Goal: Task Accomplishment & Management: Complete application form

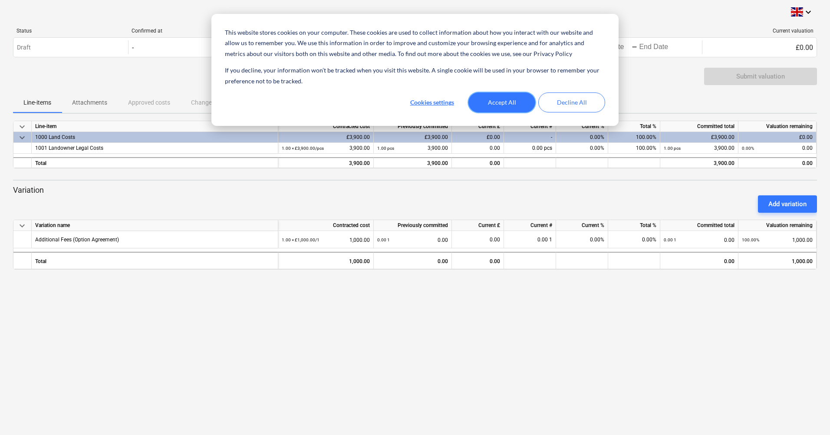
click at [499, 102] on button "Accept All" at bounding box center [501, 102] width 67 height 20
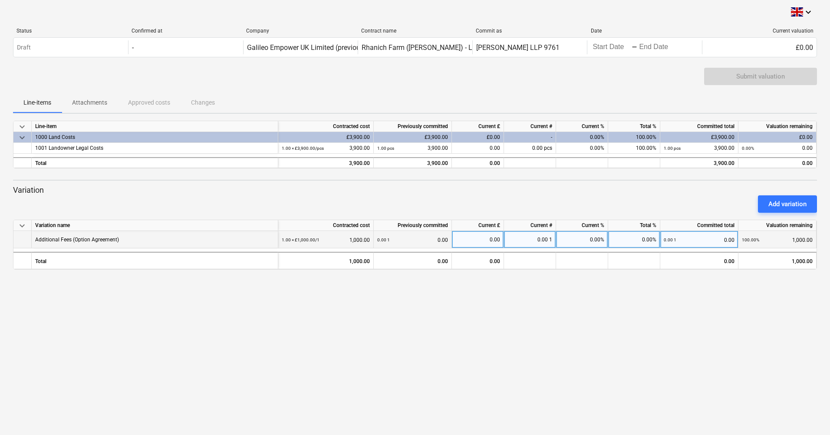
click at [490, 245] on div "0.00" at bounding box center [477, 239] width 45 height 17
type input "1,000"
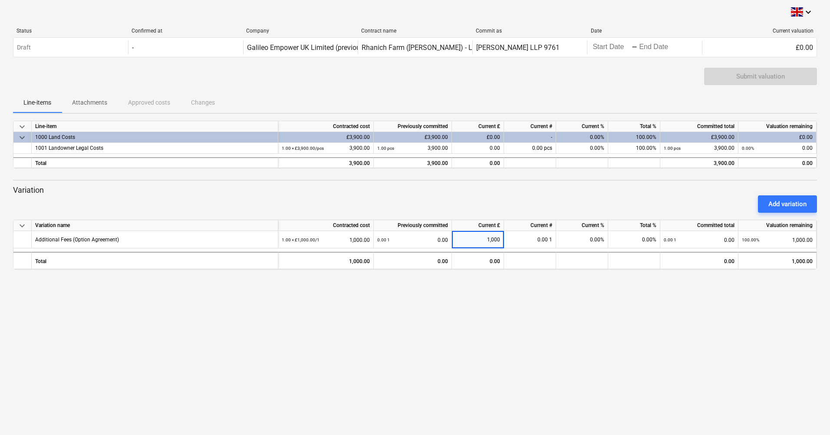
click at [643, 307] on div "keyboard_arrow_down Status Confirmed at Company Contract name Commit as Date Cu…" at bounding box center [415, 217] width 830 height 435
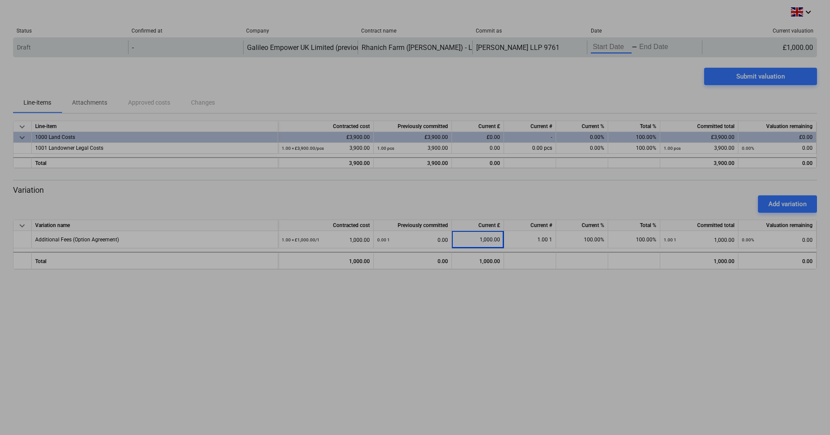
click at [604, 48] on body "This website stores cookies on your computer. These cookies are used to collect…" at bounding box center [415, 217] width 830 height 435
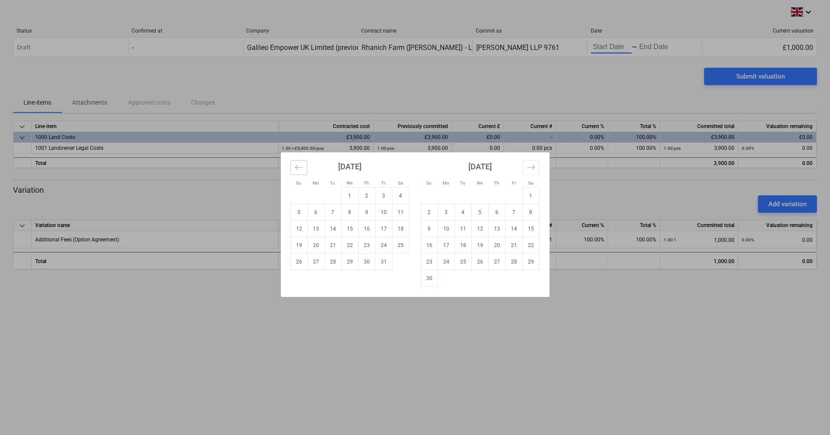
click at [303, 165] on button "Move backward to switch to the previous month." at bounding box center [298, 167] width 17 height 15
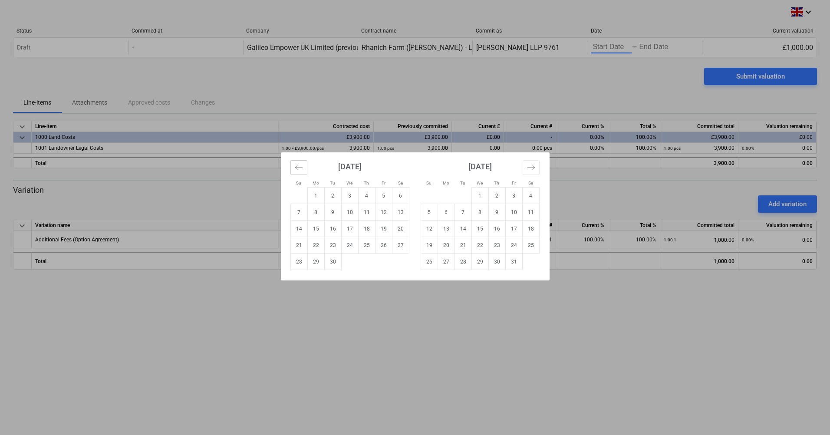
click at [296, 173] on button "Move backward to switch to the previous month." at bounding box center [298, 167] width 17 height 15
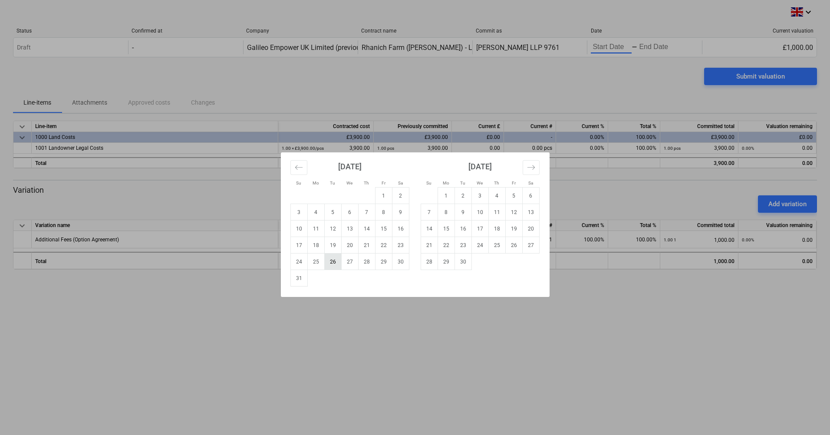
click at [332, 263] on td "26" at bounding box center [332, 261] width 17 height 16
type input "[DATE]"
click at [330, 266] on td "26" at bounding box center [332, 261] width 17 height 16
click at [624, 45] on div "Su Mo Tu We Th Fr Sa Su Mo Tu We Th Fr Sa [DATE] 1 2 3 4 5 6 7 8 9 10 11 12 13 …" at bounding box center [415, 217] width 830 height 435
click at [652, 49] on body "This website stores cookies on your computer. These cookies are used to collect…" at bounding box center [415, 217] width 830 height 435
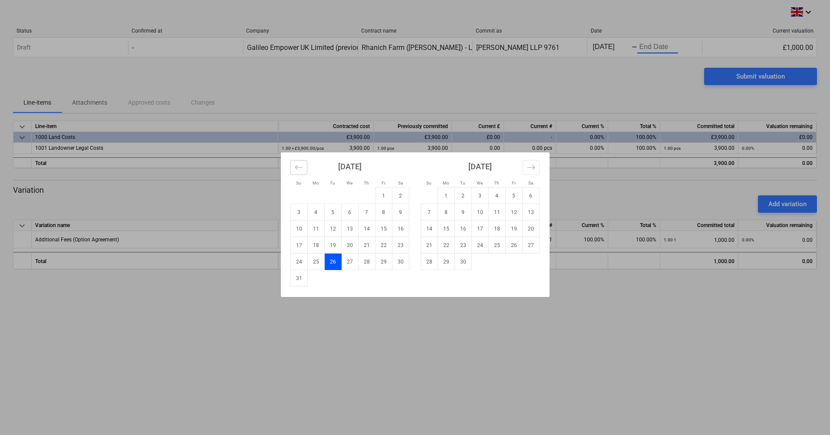
click at [305, 164] on button "Move backward to switch to the previous month." at bounding box center [298, 167] width 17 height 15
click at [300, 170] on icon "Move backward to switch to the previous month." at bounding box center [299, 167] width 8 height 8
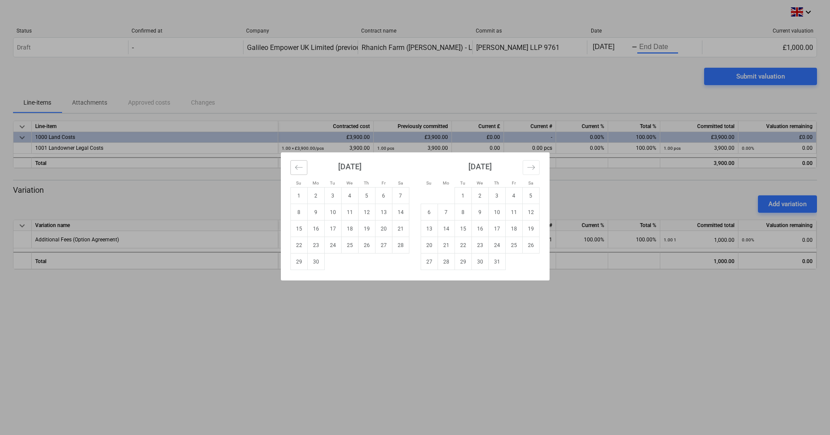
click at [300, 170] on icon "Move backward to switch to the previous month." at bounding box center [299, 167] width 8 height 8
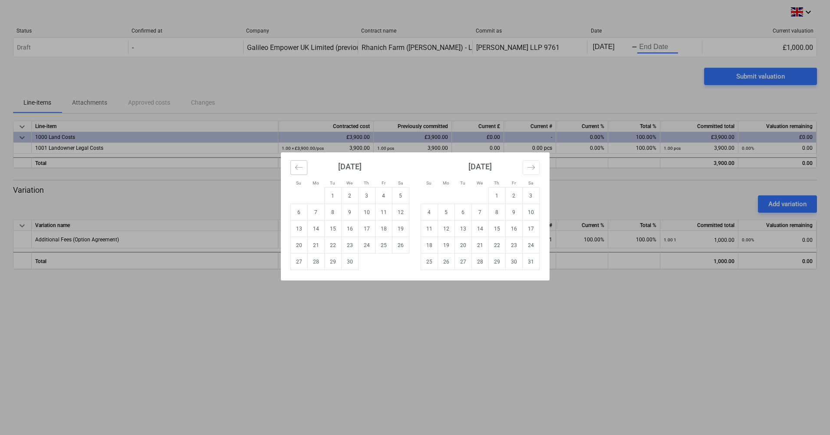
click at [300, 170] on icon "Move backward to switch to the previous month." at bounding box center [299, 167] width 8 height 8
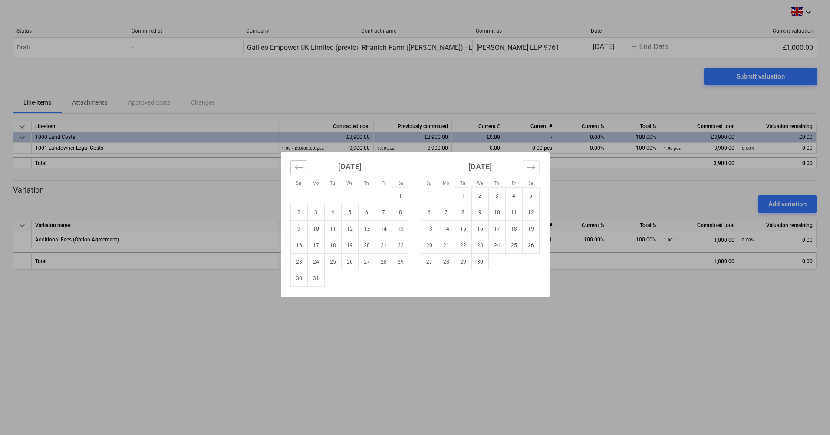
click at [300, 170] on icon "Move backward to switch to the previous month." at bounding box center [299, 167] width 8 height 8
click at [398, 192] on td "1" at bounding box center [400, 195] width 17 height 16
type input "[DATE]"
click at [648, 50] on div "Su Mo Tu We Th Fr Sa Su Mo Tu We Th Fr Sa [DATE] 1 2 3 4 5 6 7 8 9 10 11 12 13 …" at bounding box center [415, 217] width 830 height 435
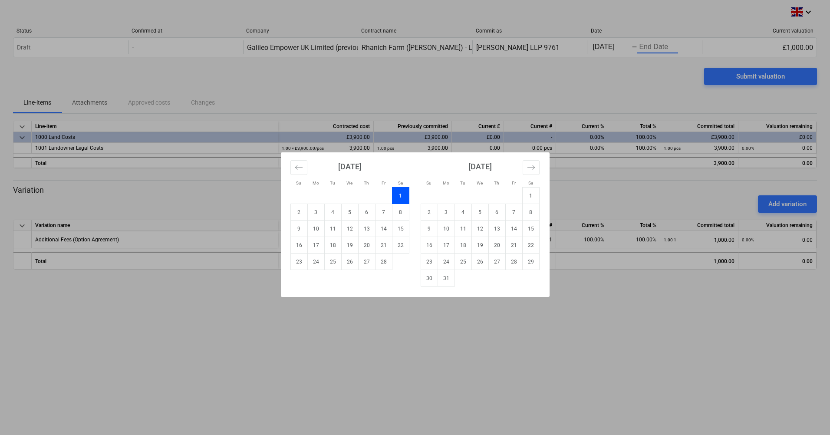
click at [652, 45] on body "This website stores cookies on your computer. These cookies are used to collect…" at bounding box center [415, 217] width 830 height 435
click at [529, 165] on icon "Move forward to switch to the next month." at bounding box center [531, 167] width 8 height 8
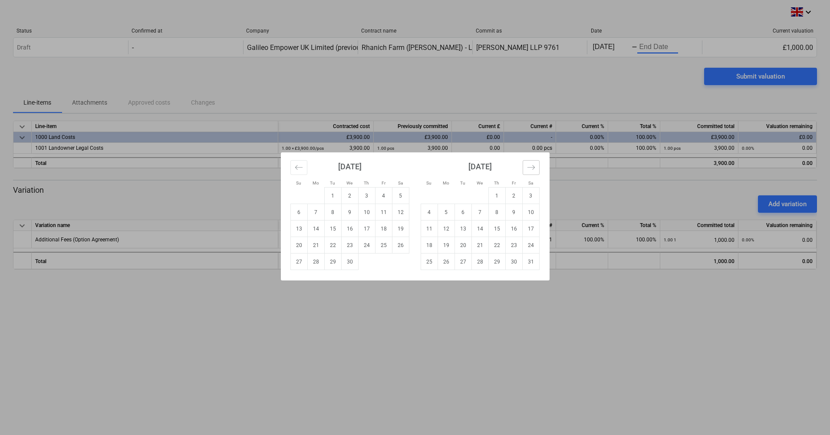
click at [529, 165] on icon "Move forward to switch to the next month." at bounding box center [531, 167] width 8 height 8
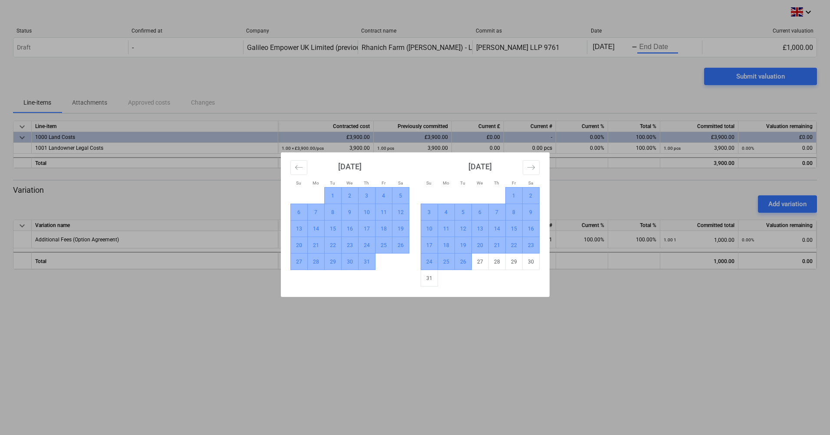
click at [457, 261] on td "26" at bounding box center [462, 261] width 17 height 16
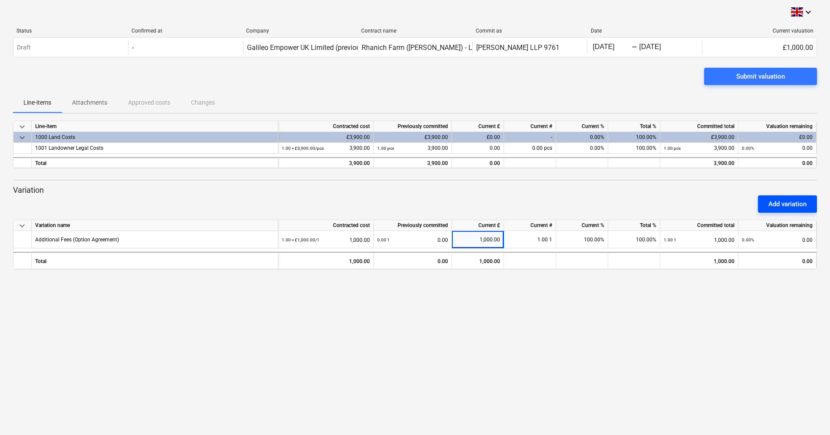
click at [777, 208] on div "Add variation" at bounding box center [787, 203] width 38 height 11
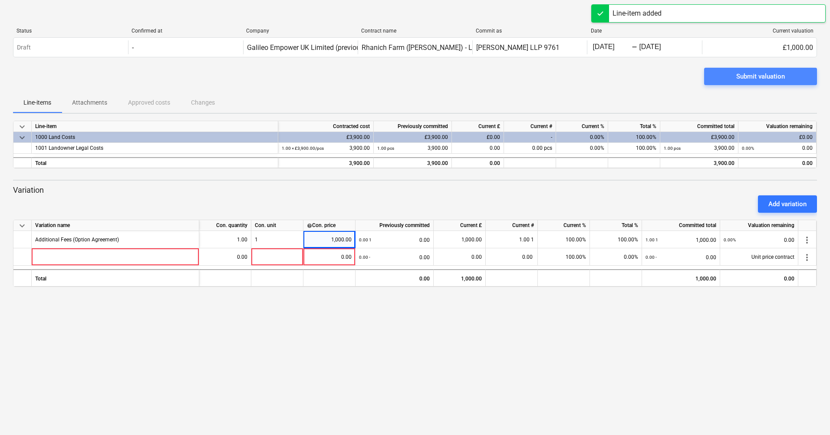
click at [764, 76] on div "Submit valuation" at bounding box center [760, 76] width 49 height 11
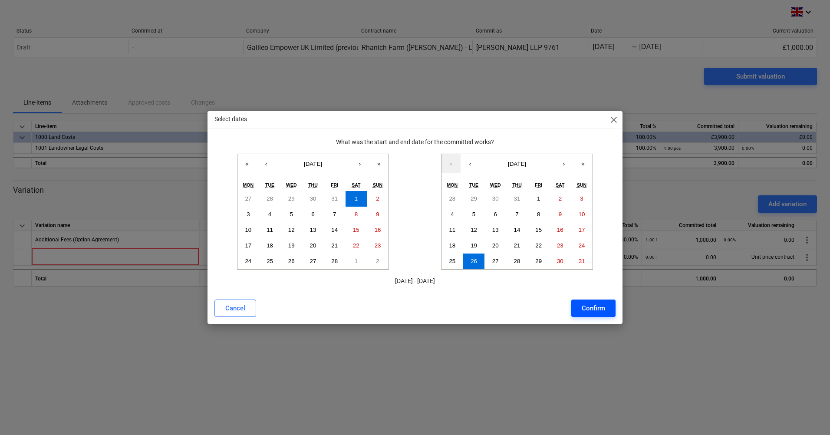
click at [579, 311] on button "Confirm" at bounding box center [593, 307] width 44 height 17
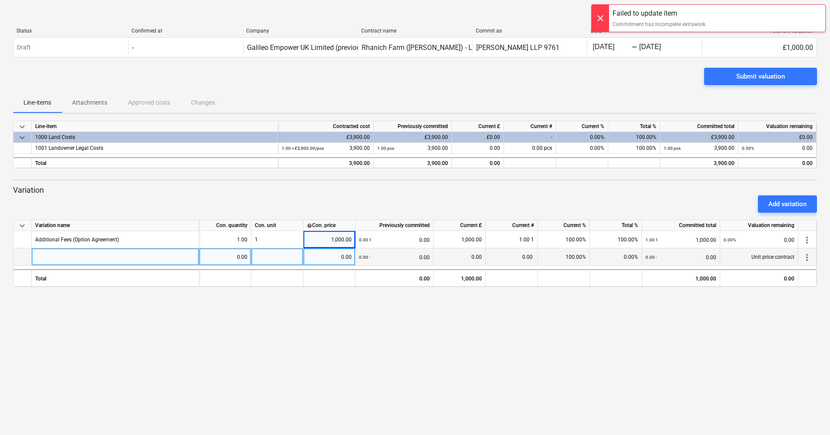
click at [806, 254] on span "more_vert" at bounding box center [807, 257] width 10 height 10
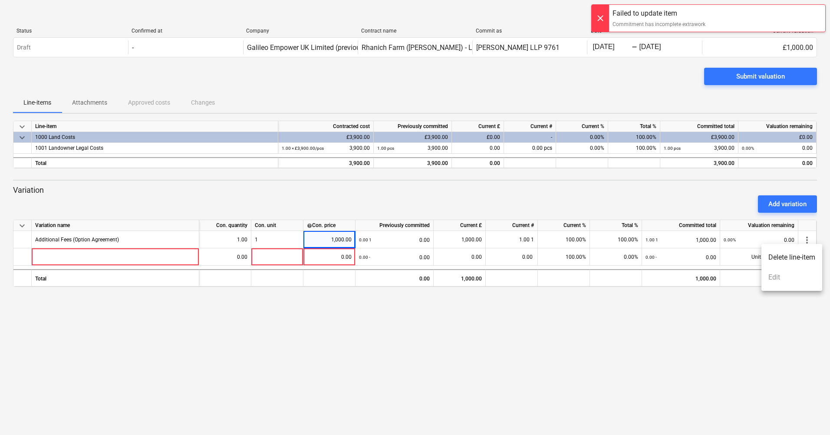
click at [795, 258] on li "Delete line-item" at bounding box center [791, 257] width 61 height 20
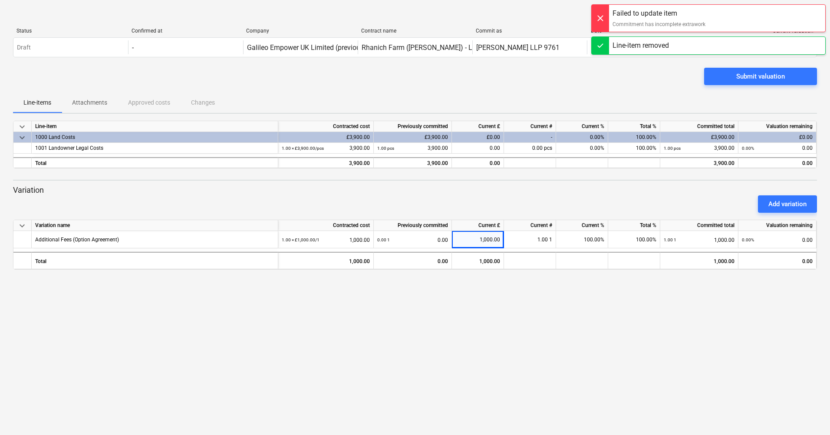
click at [601, 18] on div at bounding box center [600, 18] width 17 height 27
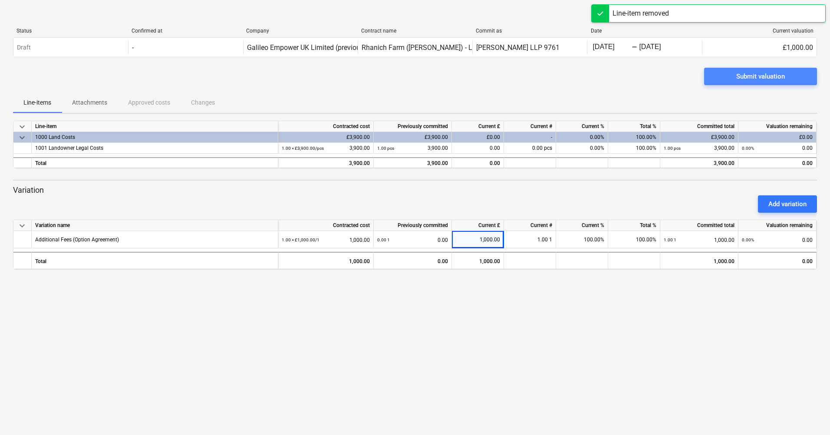
click at [756, 74] on div "Submit valuation" at bounding box center [760, 76] width 49 height 11
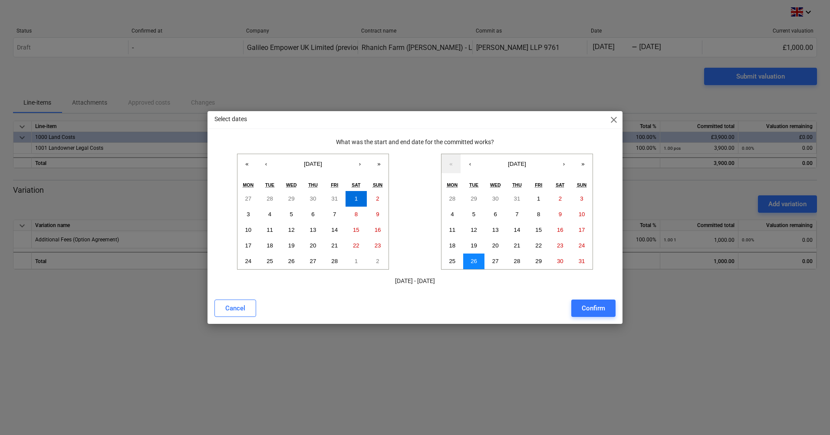
click at [471, 261] on abbr "26" at bounding box center [473, 261] width 7 height 7
click at [591, 308] on div "Confirm" at bounding box center [593, 308] width 23 height 11
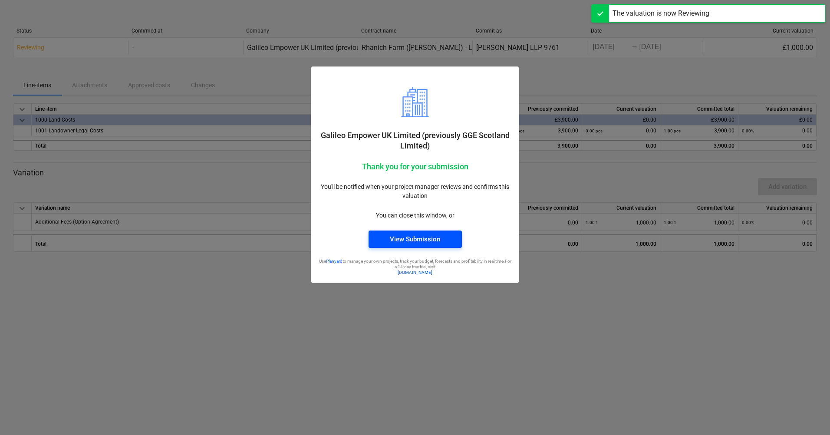
click at [407, 241] on div "View Submission" at bounding box center [415, 238] width 50 height 11
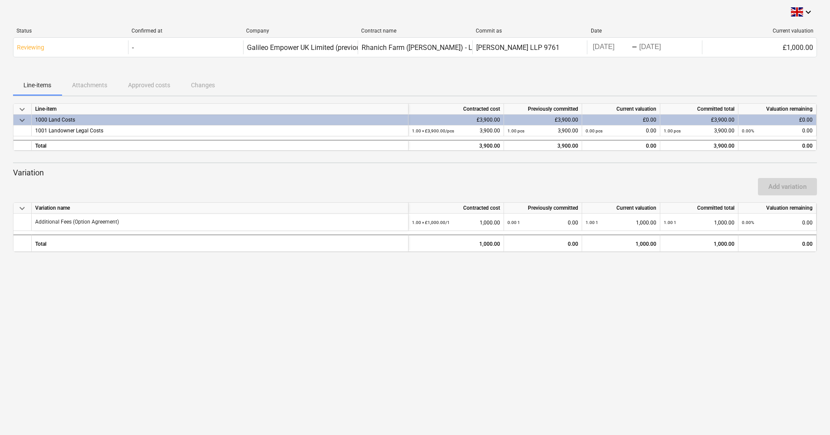
click at [253, 302] on div "keyboard_arrow_down Status Confirmed at Company Contract name Commit as Date Cu…" at bounding box center [415, 217] width 830 height 435
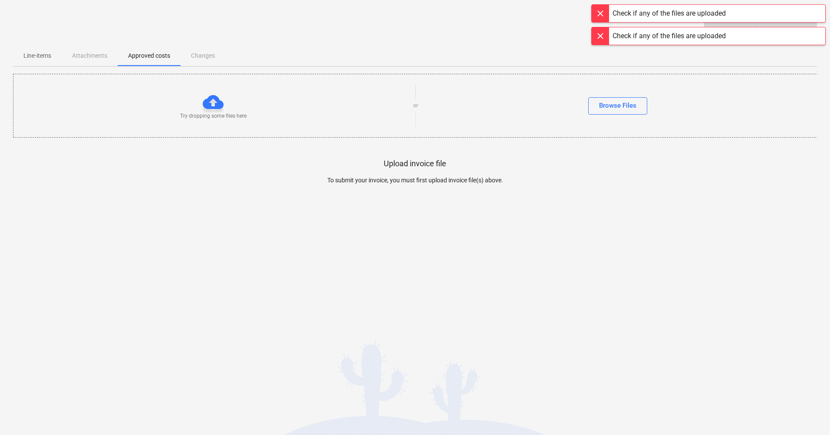
click at [200, 118] on p "Try dropping some files here" at bounding box center [213, 115] width 66 height 7
click at [203, 110] on div at bounding box center [213, 102] width 21 height 21
click at [610, 106] on div "Browse Files" at bounding box center [617, 105] width 37 height 11
click at [629, 12] on div "Check if any of the files are uploaded" at bounding box center [668, 13] width 113 height 10
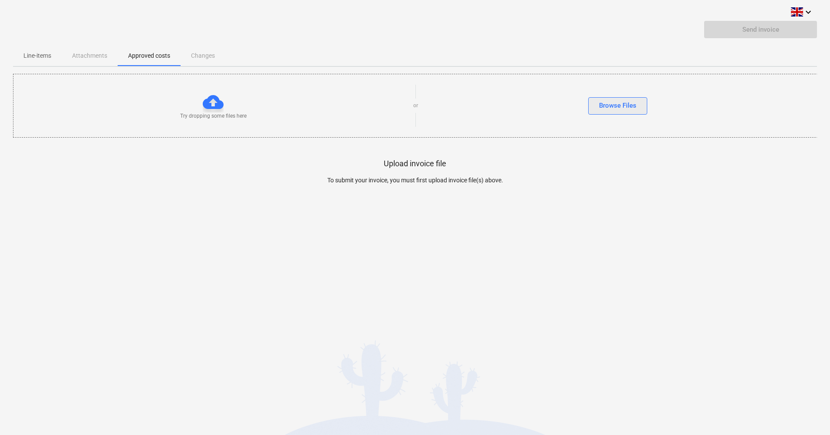
click at [604, 113] on button "Browse Files" at bounding box center [617, 105] width 59 height 17
click at [478, 229] on div "keyboard_arrow_down Send invoice Line-items Attachments Approved costs Changes …" at bounding box center [415, 217] width 830 height 435
click at [611, 102] on div "Browse Files" at bounding box center [617, 105] width 37 height 11
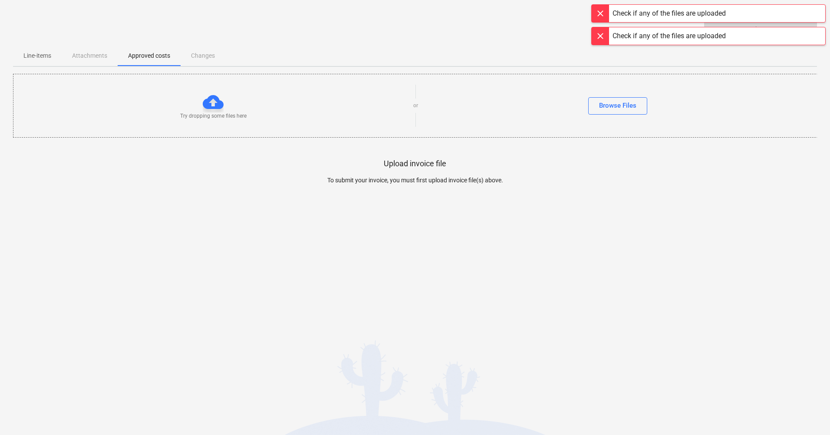
click at [78, 55] on div "Line-items Attachments Approved costs Changes" at bounding box center [415, 55] width 804 height 21
click at [98, 52] on div "Line-items Attachments Approved costs Changes" at bounding box center [415, 55] width 804 height 21
click at [451, 193] on div at bounding box center [415, 193] width 804 height 17
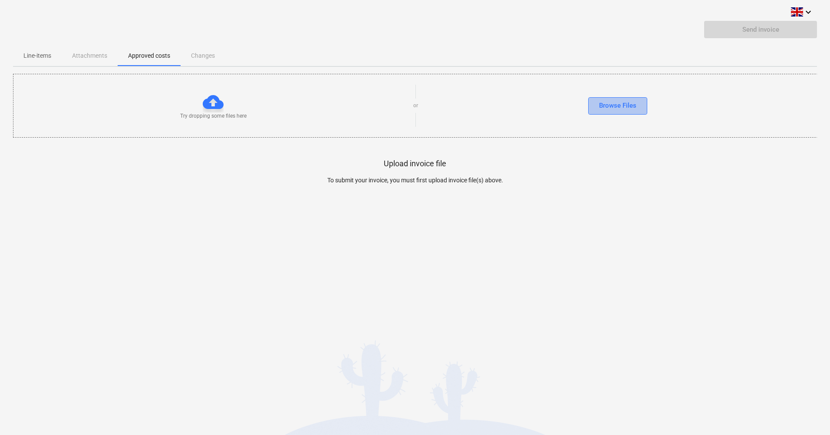
click at [599, 104] on div "Browse Files" at bounding box center [617, 105] width 37 height 11
click at [50, 57] on p "Line-items" at bounding box center [37, 55] width 28 height 9
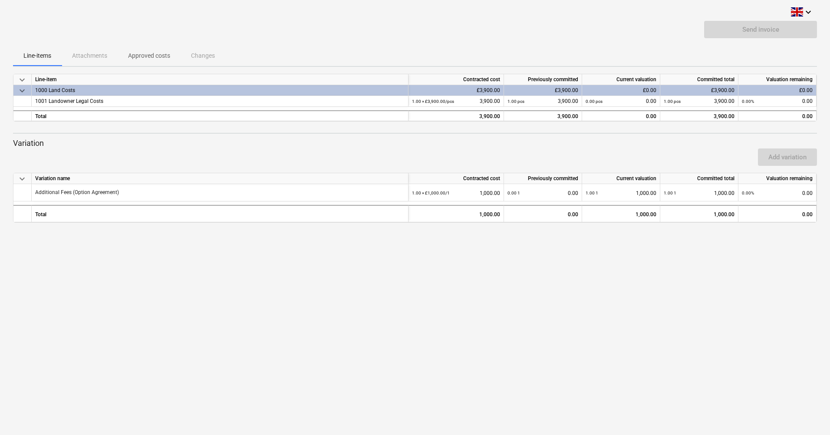
click at [92, 57] on div "Line-items Attachments Approved costs Changes" at bounding box center [415, 55] width 804 height 21
click at [82, 59] on div "Line-items Attachments Approved costs Changes" at bounding box center [415, 55] width 804 height 21
click at [48, 60] on p "Line-items" at bounding box center [37, 55] width 28 height 9
click at [101, 56] on div "Line-items Attachments Approved costs Changes" at bounding box center [415, 55] width 804 height 21
click at [138, 55] on p "Approved costs" at bounding box center [149, 55] width 42 height 9
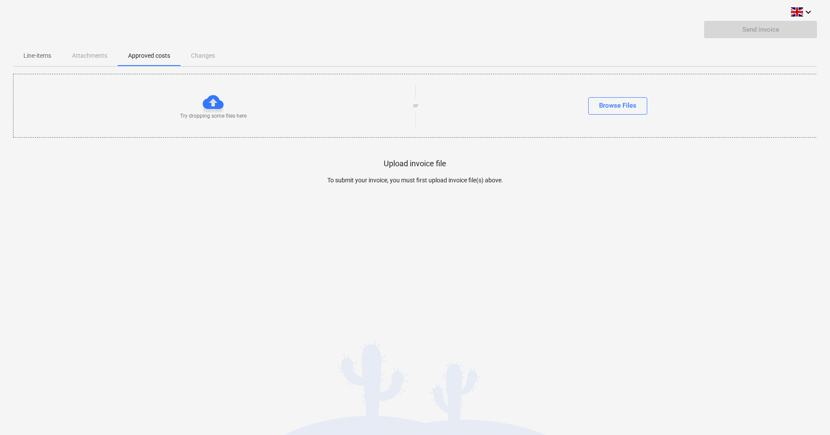
click at [421, 164] on p "Upload invoice file" at bounding box center [415, 163] width 62 height 10
click at [399, 182] on p "To submit your invoice, you must first upload invoice file(s) above." at bounding box center [415, 180] width 402 height 9
click at [613, 106] on div "Browse Files" at bounding box center [617, 105] width 37 height 11
click at [623, 98] on button "Browse Files" at bounding box center [617, 105] width 59 height 17
click at [640, 9] on div "Check if any of the files are uploaded" at bounding box center [668, 13] width 113 height 10
